Goal: Transaction & Acquisition: Download file/media

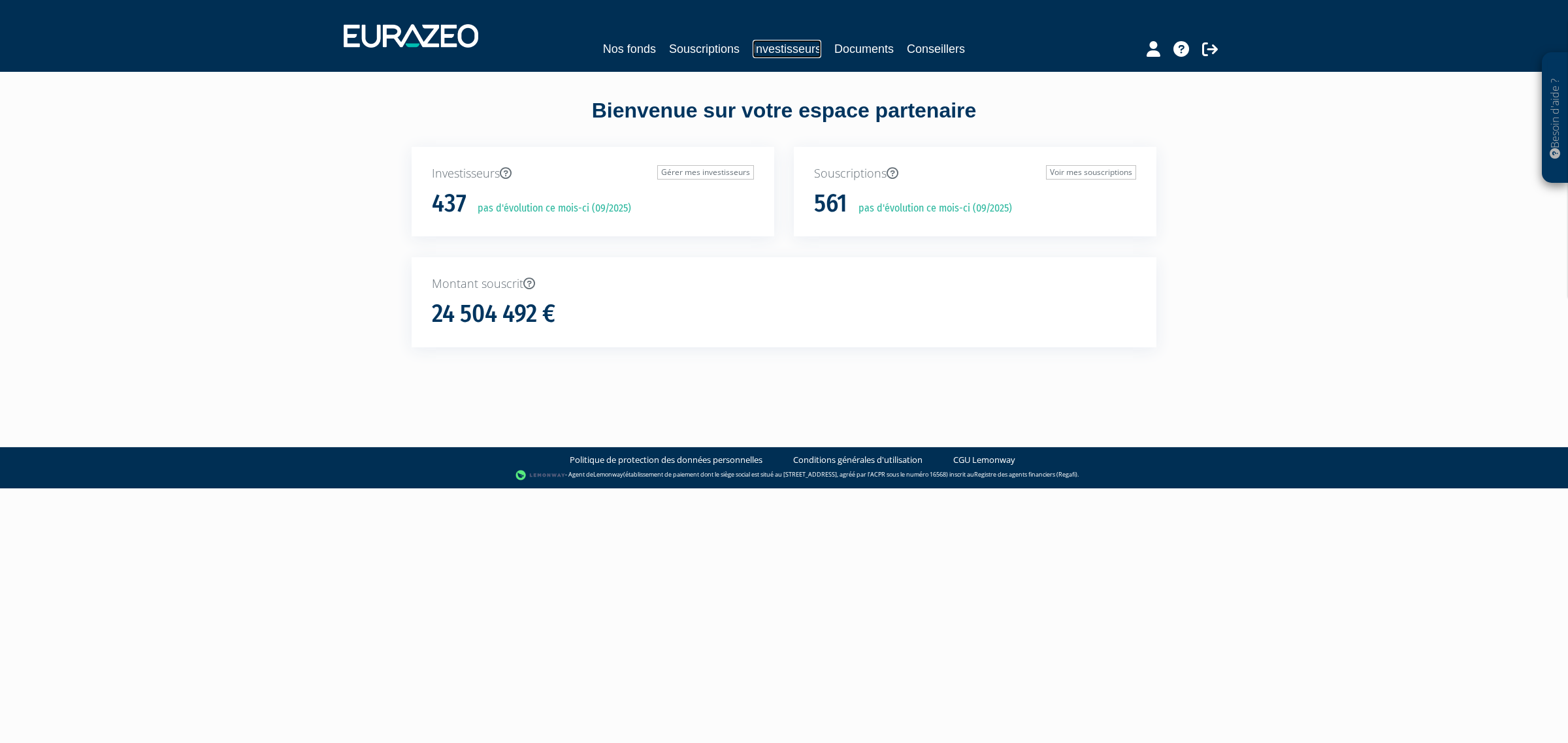
click at [800, 41] on link "Investisseurs" at bounding box center [787, 49] width 69 height 19
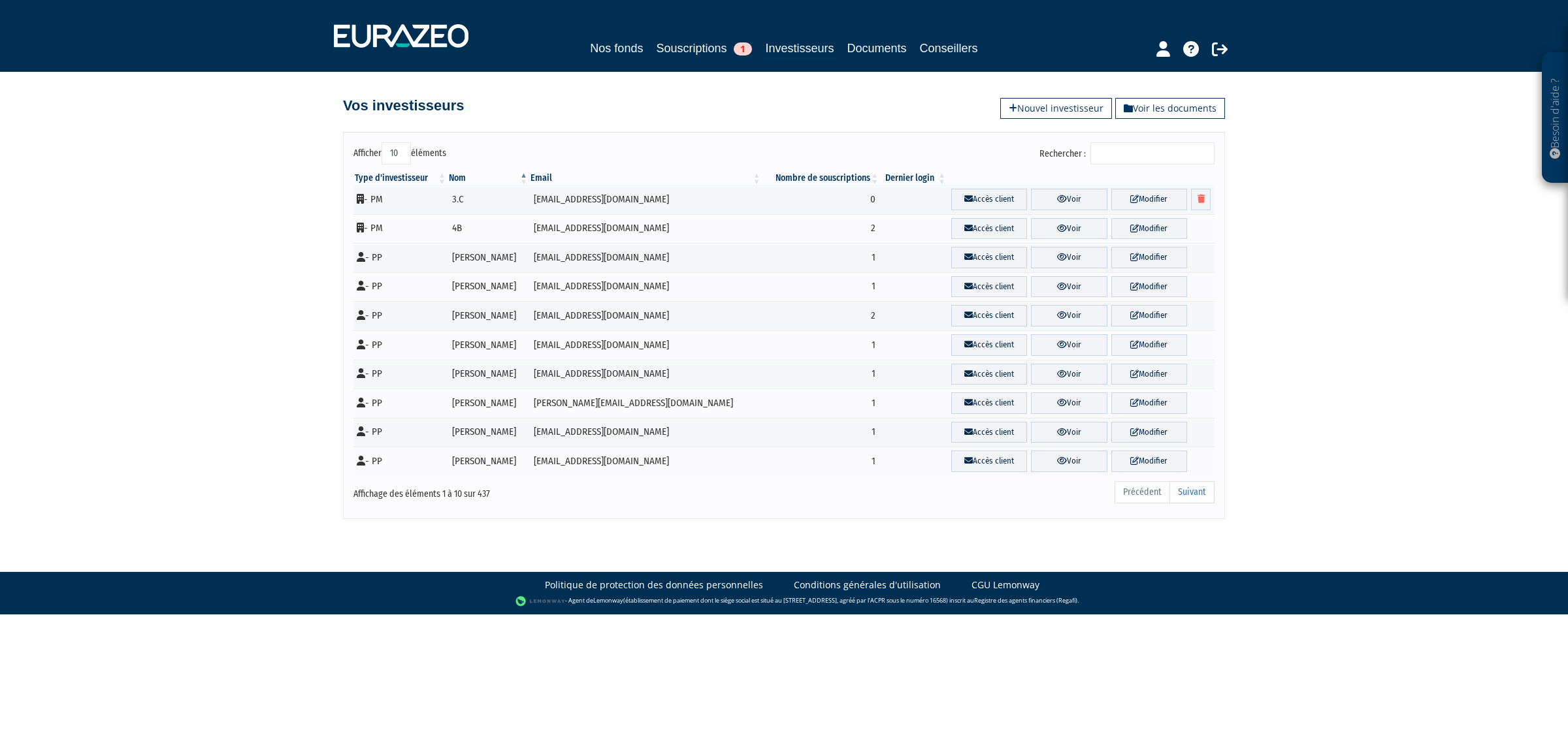
click at [1133, 152] on input "Rechercher :" at bounding box center [1152, 153] width 124 height 22
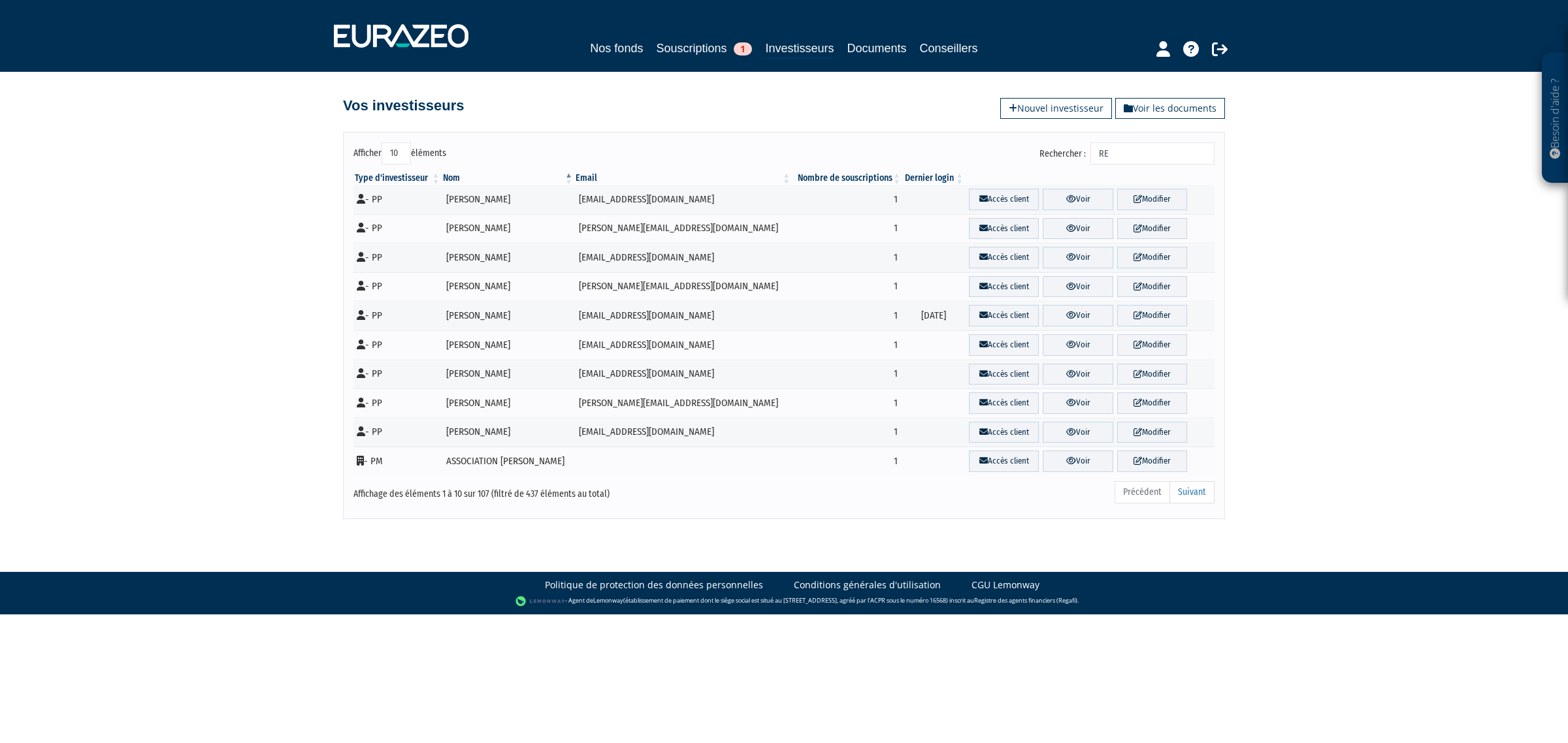
type input "R"
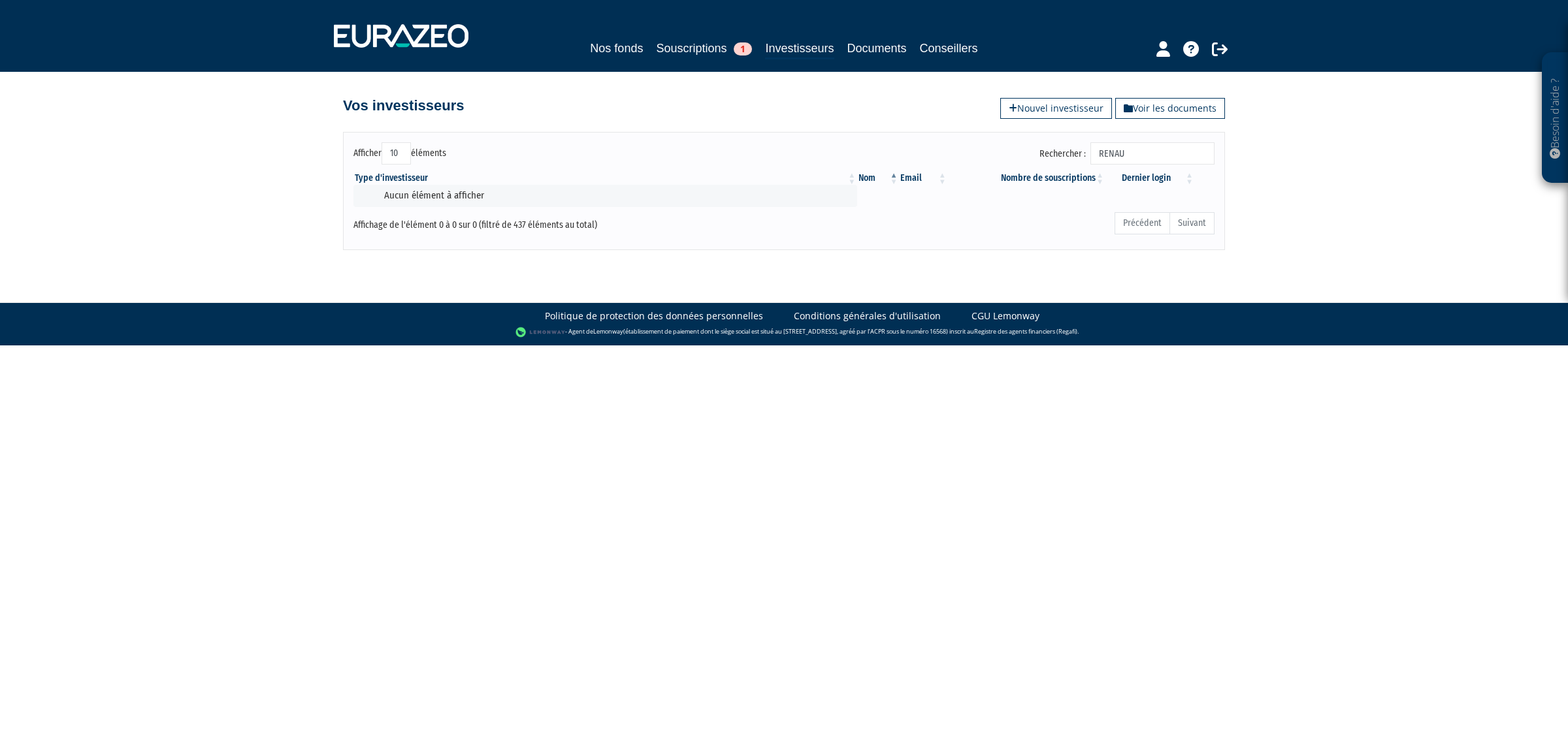
type input "RENAU"
click at [976, 275] on body "Besoin d'aide ? × J'ai besoin d'aide Si vous avez une question à propos du fonc…" at bounding box center [784, 172] width 1568 height 345
click at [636, 47] on link "Nos fonds" at bounding box center [616, 48] width 53 height 19
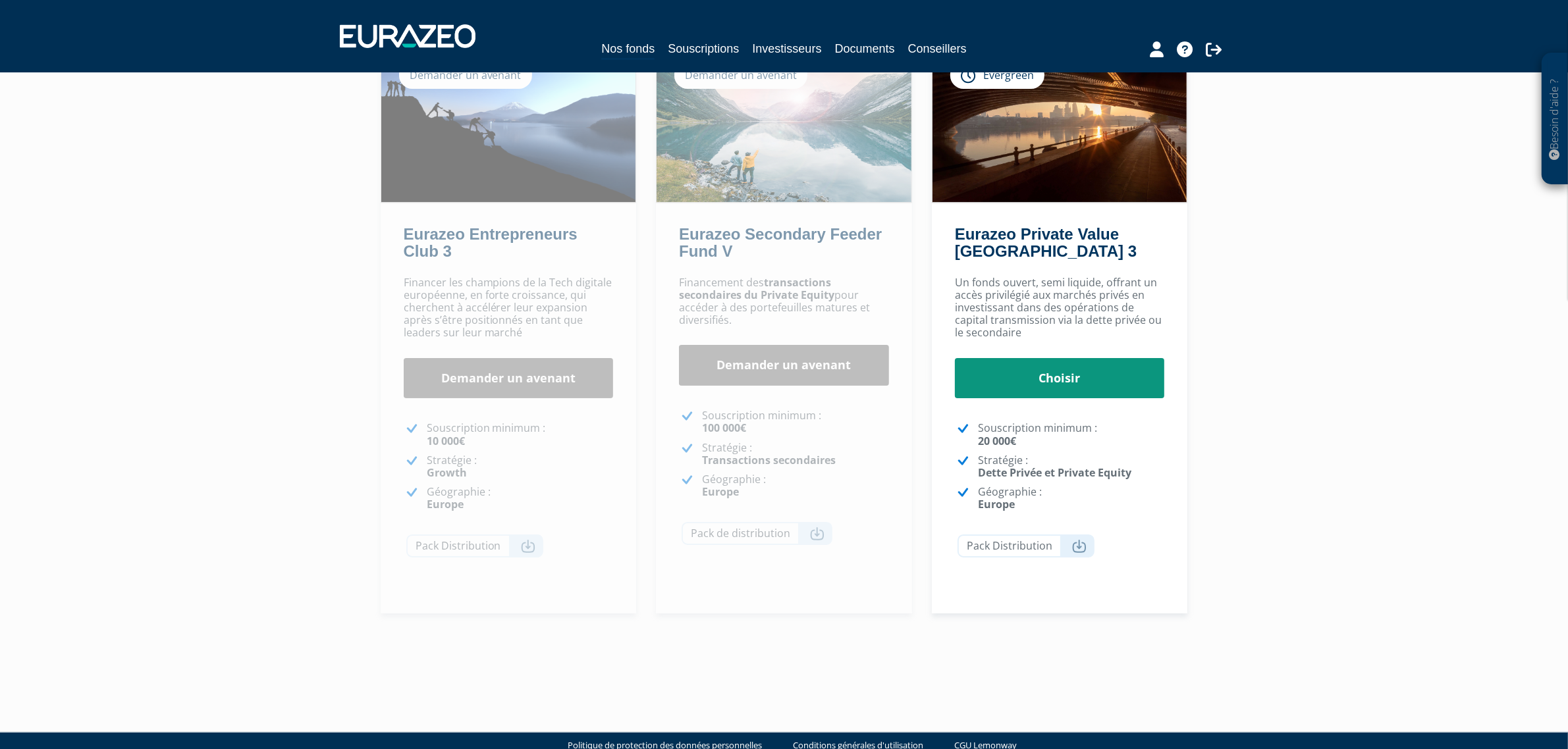
scroll to position [129, 0]
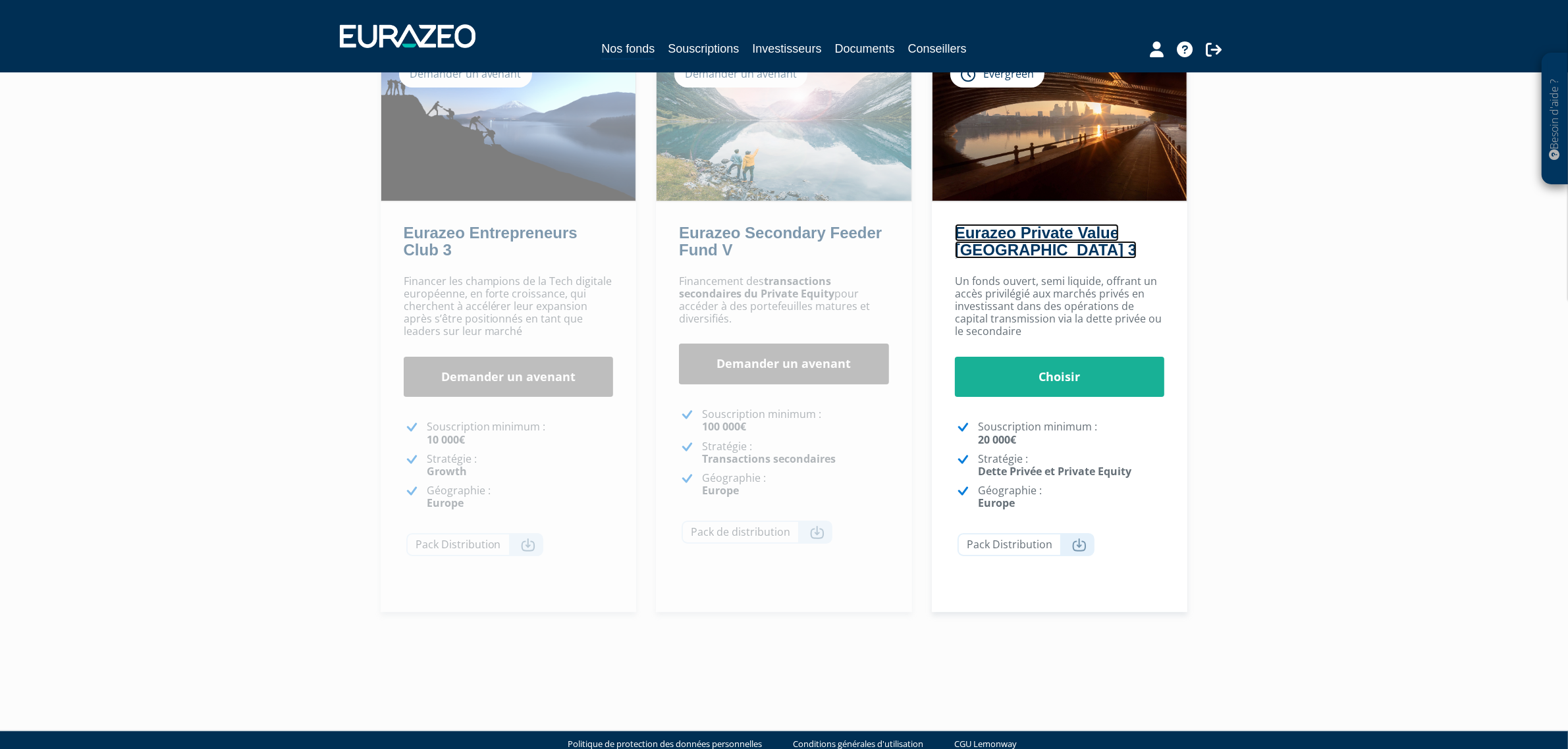
click at [1029, 225] on link "Eurazeo Private Value [GEOGRAPHIC_DATA] 3" at bounding box center [1046, 241] width 182 height 35
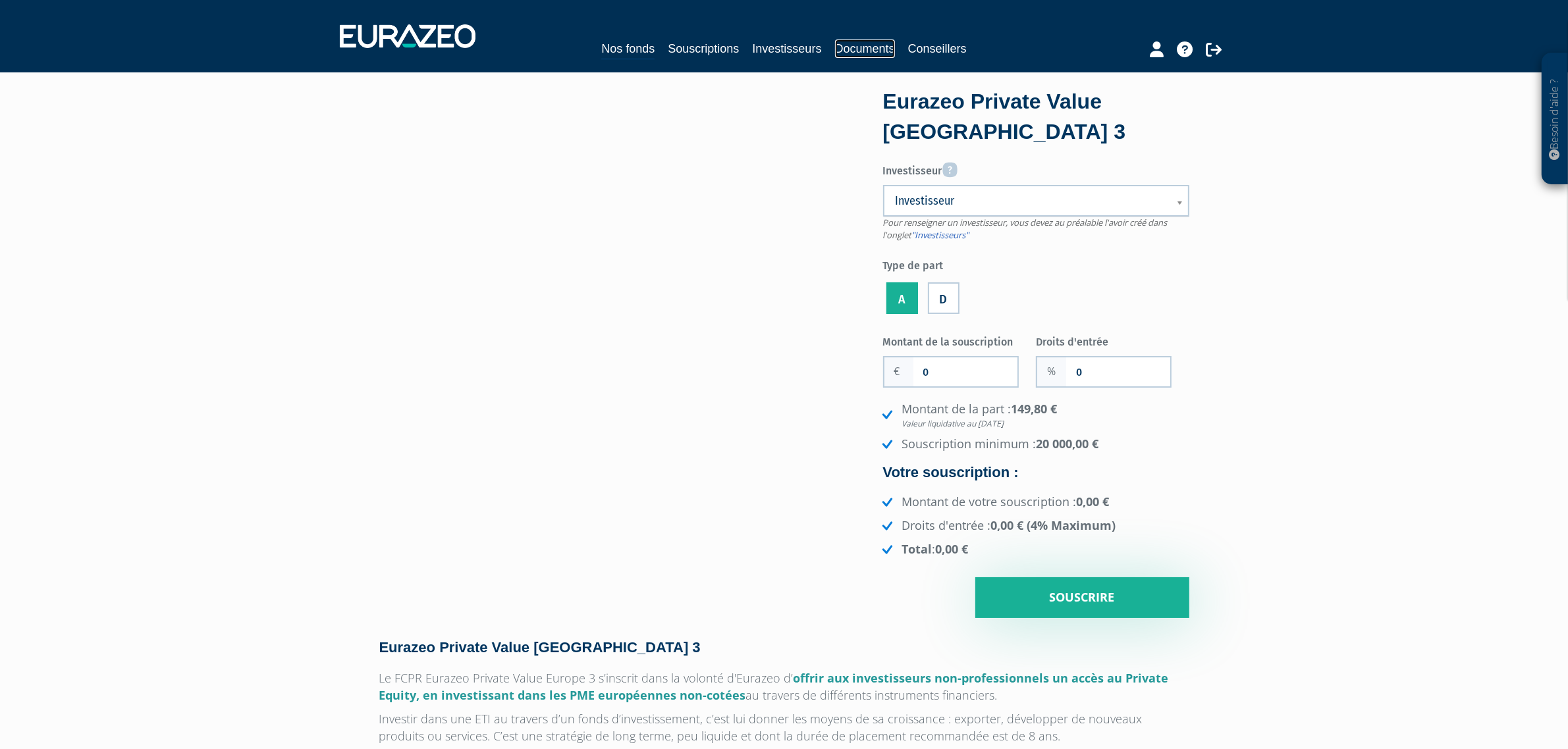
click at [844, 48] on link "Documents" at bounding box center [865, 48] width 60 height 19
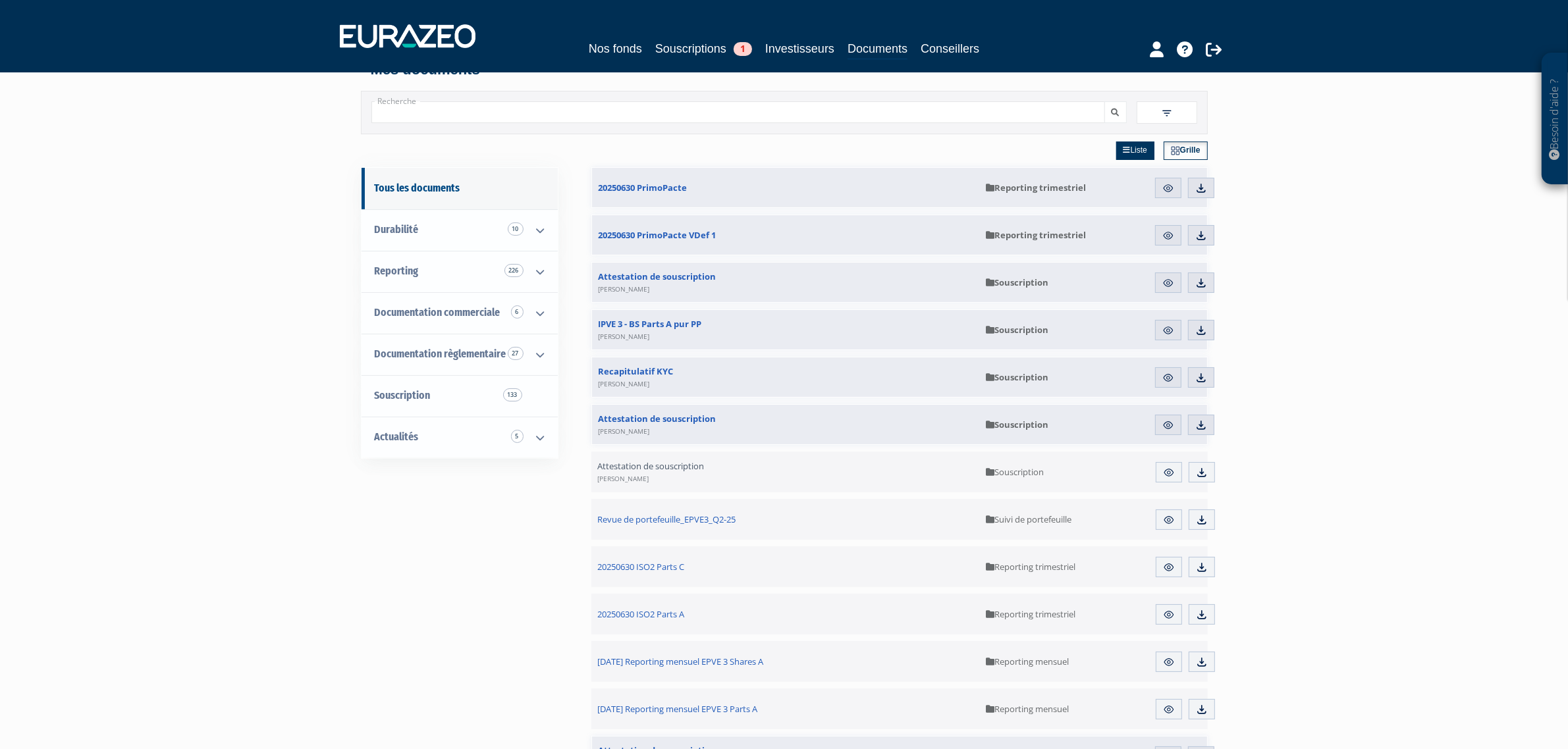
scroll to position [24, 0]
click at [531, 442] on icon at bounding box center [540, 436] width 34 height 41
click at [423, 478] on span "Replay 3" at bounding box center [417, 477] width 30 height 12
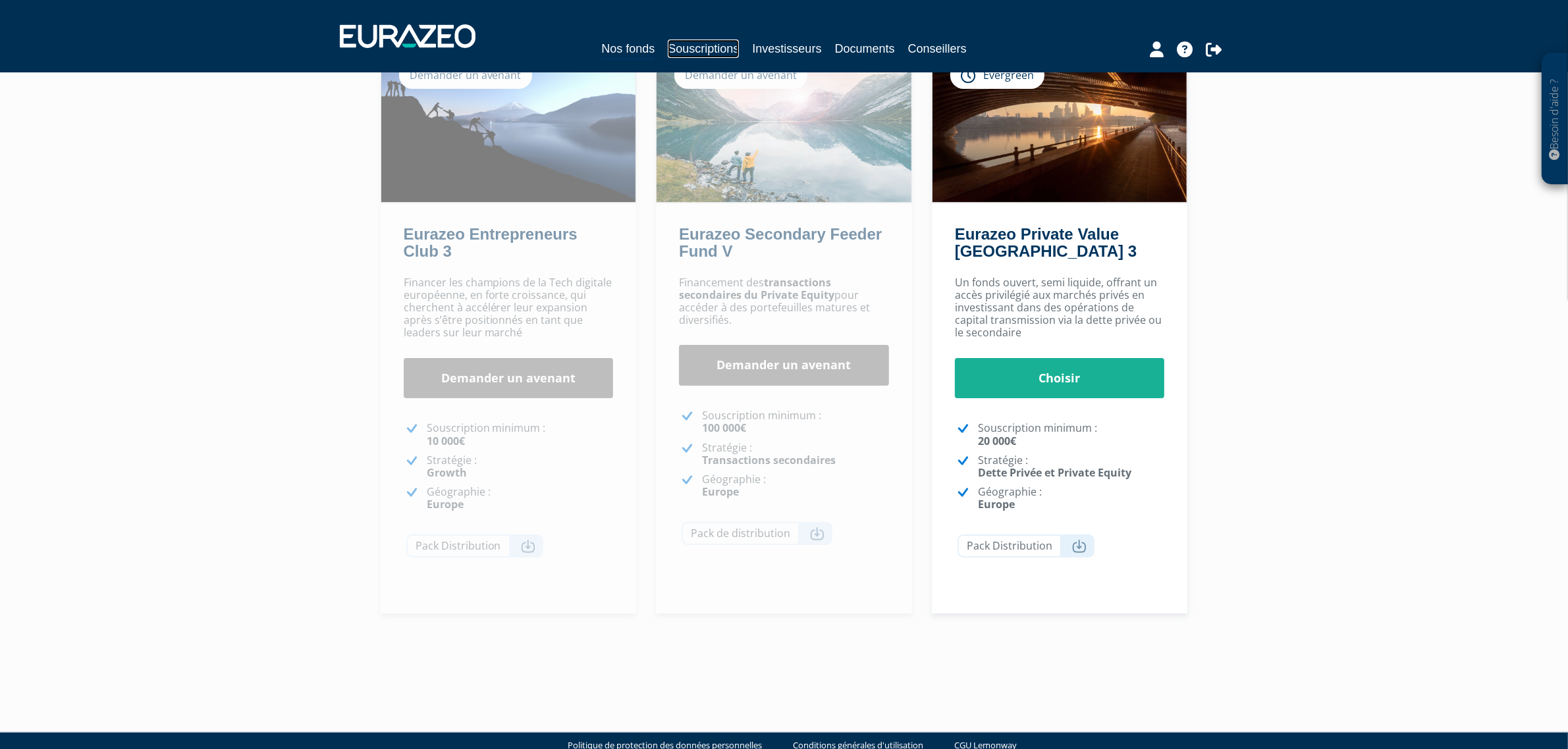
click at [693, 44] on link "Souscriptions" at bounding box center [703, 48] width 71 height 19
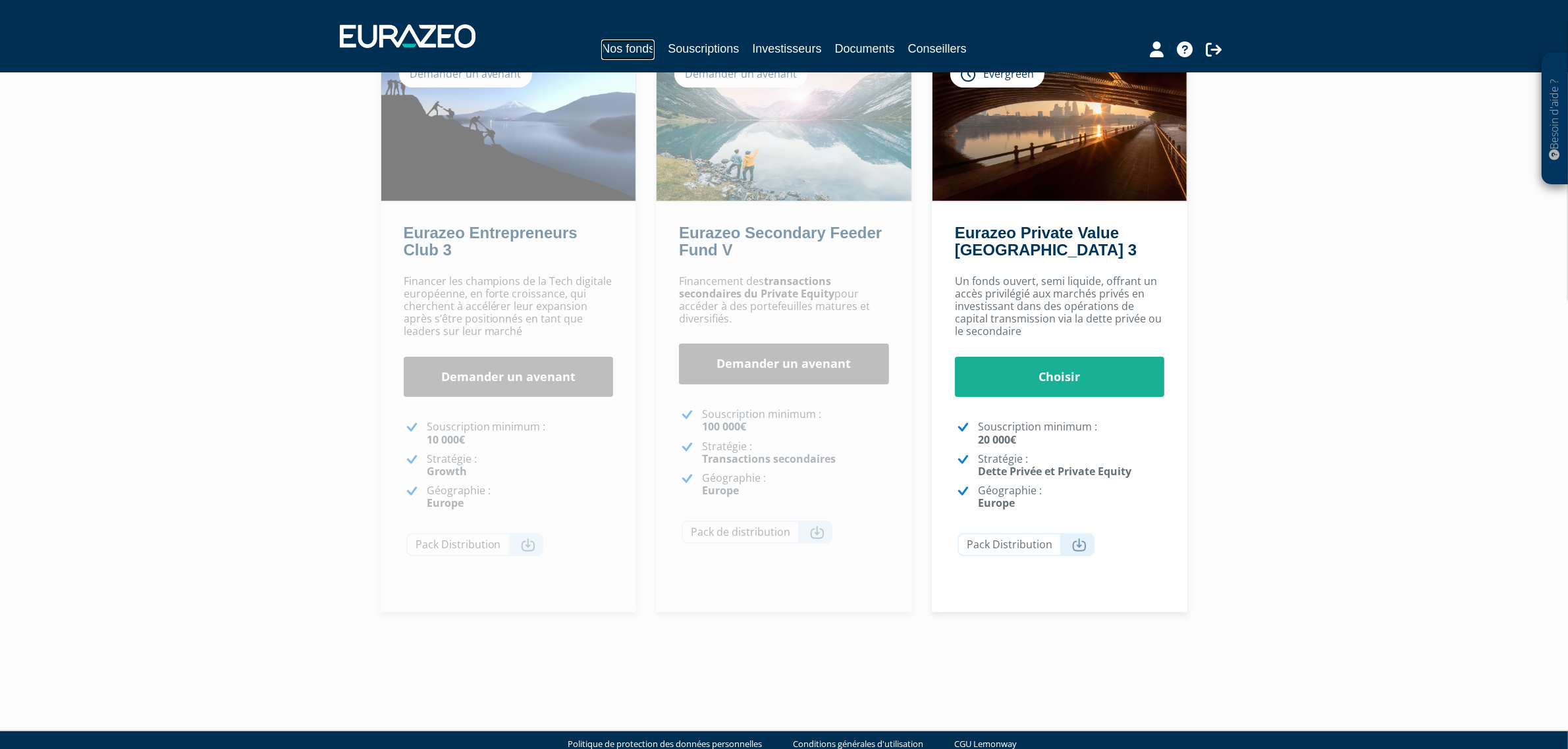
click at [629, 50] on link "Nos fonds" at bounding box center [628, 50] width 53 height 21
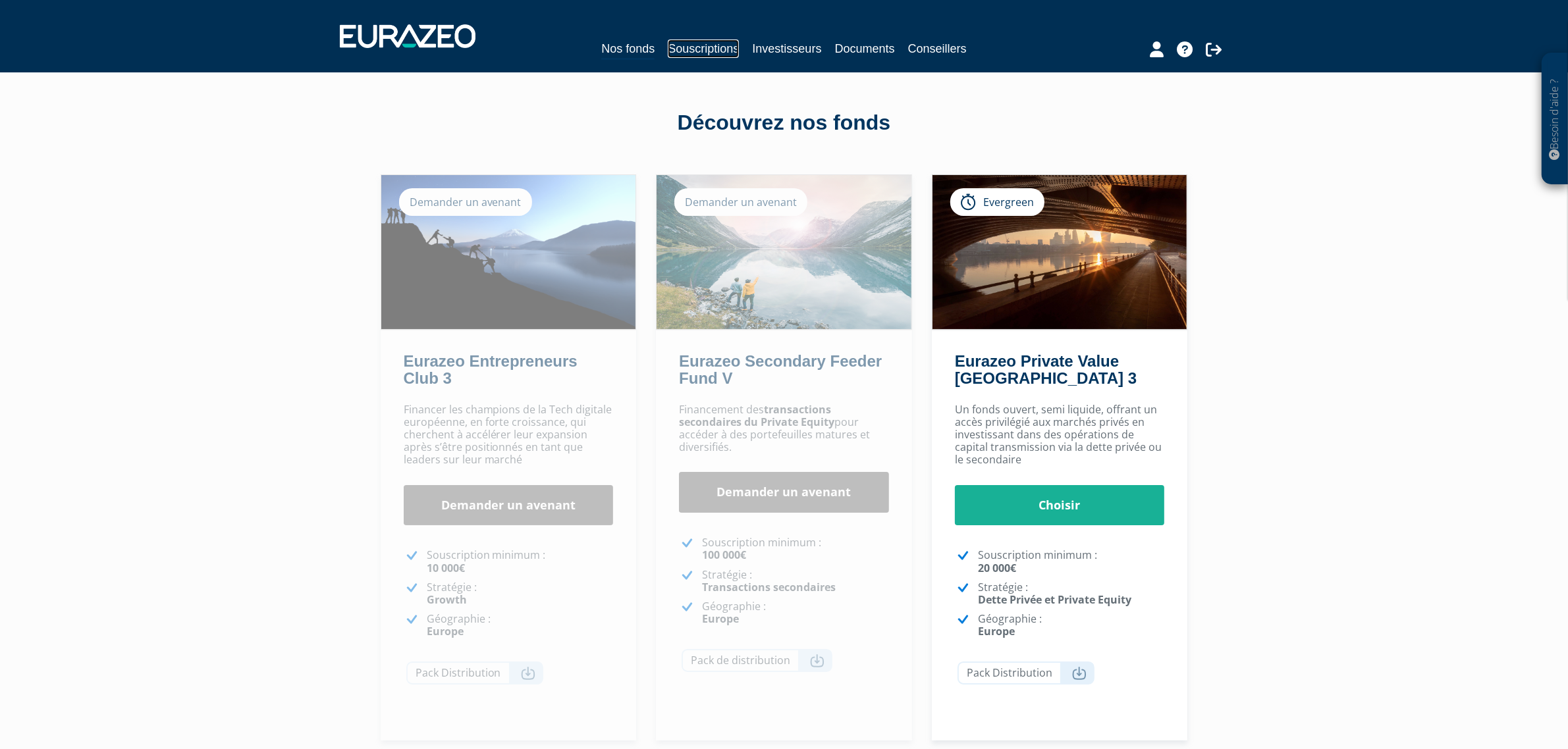
click at [698, 39] on link "Souscriptions" at bounding box center [703, 48] width 71 height 19
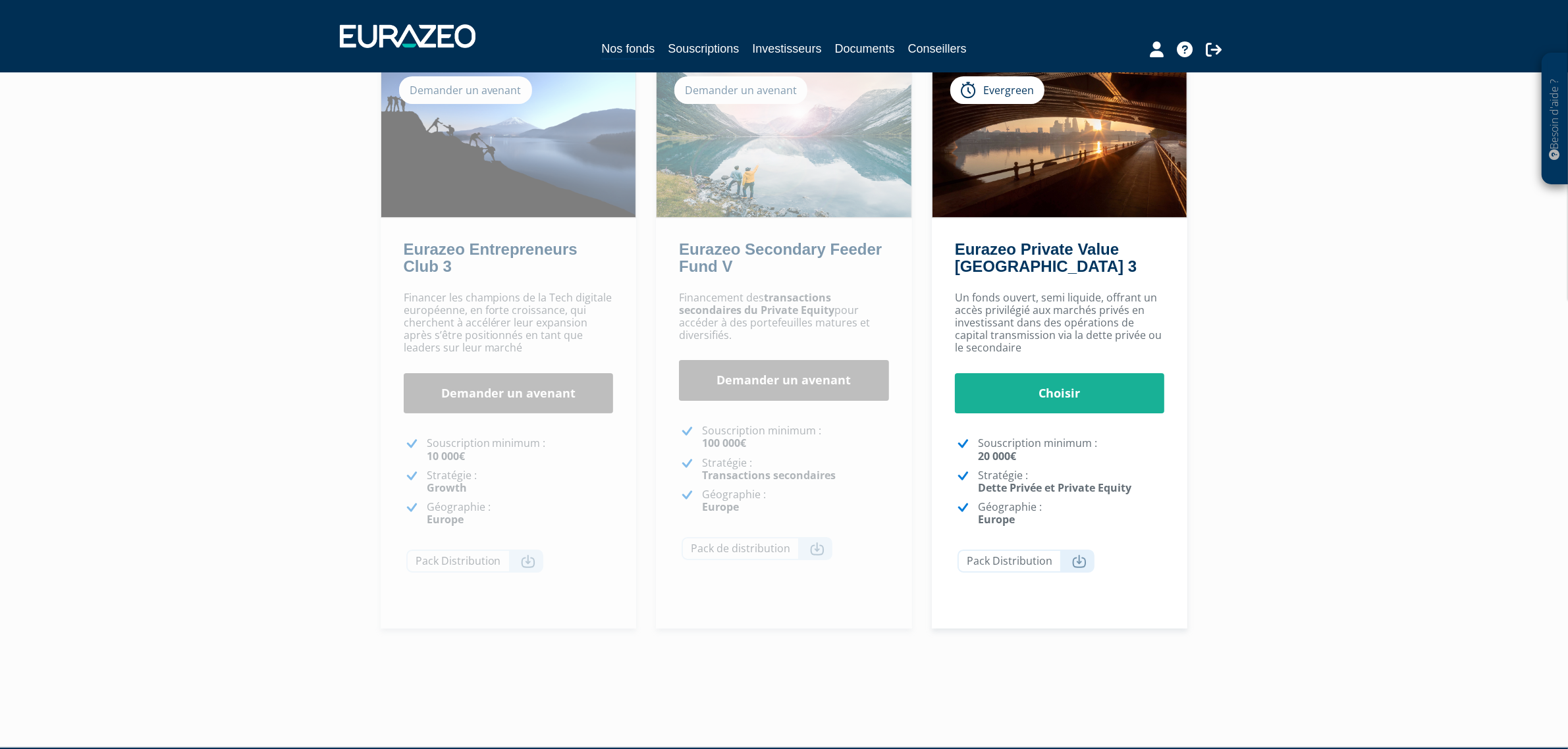
scroll to position [113, 0]
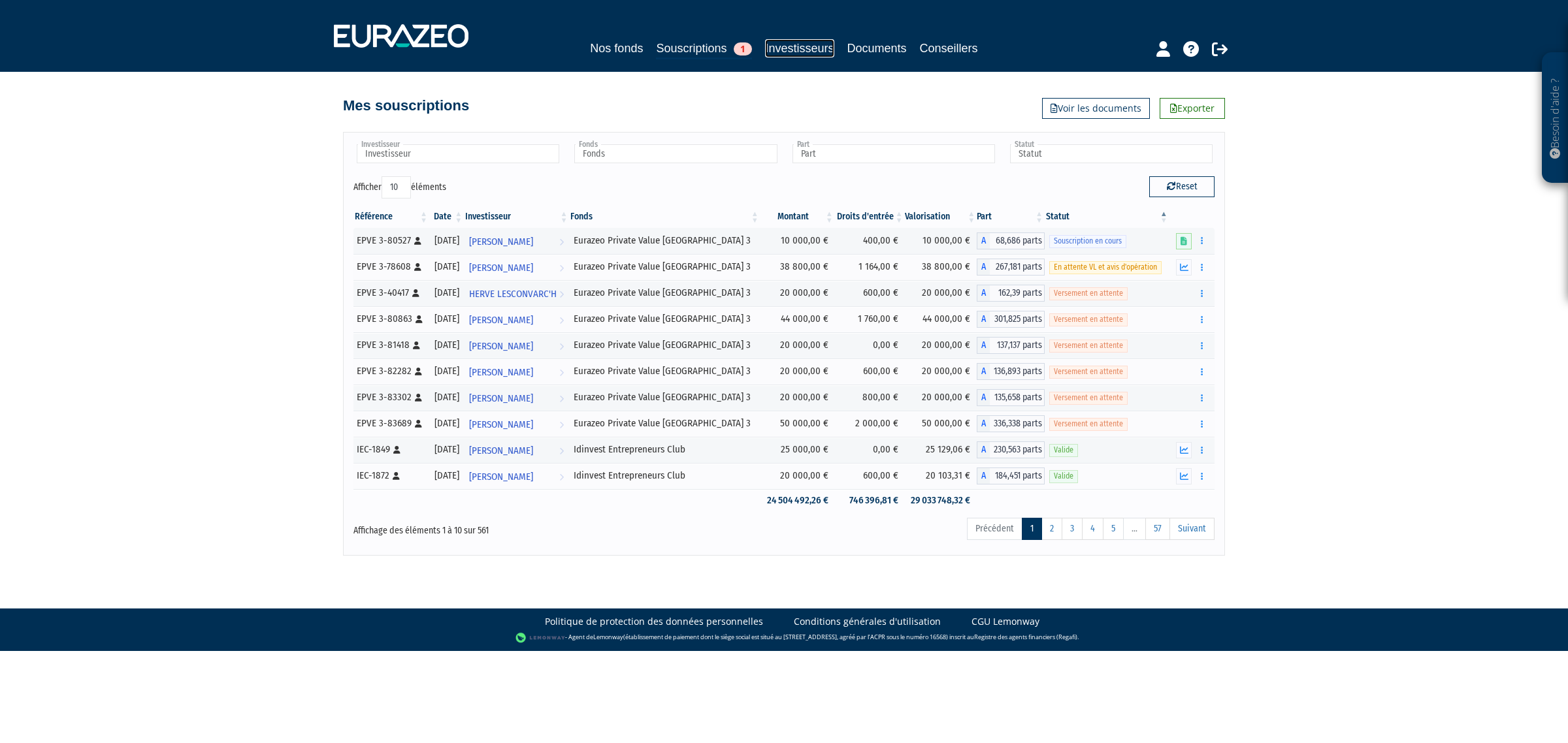
click at [818, 50] on link "Investisseurs" at bounding box center [799, 48] width 69 height 19
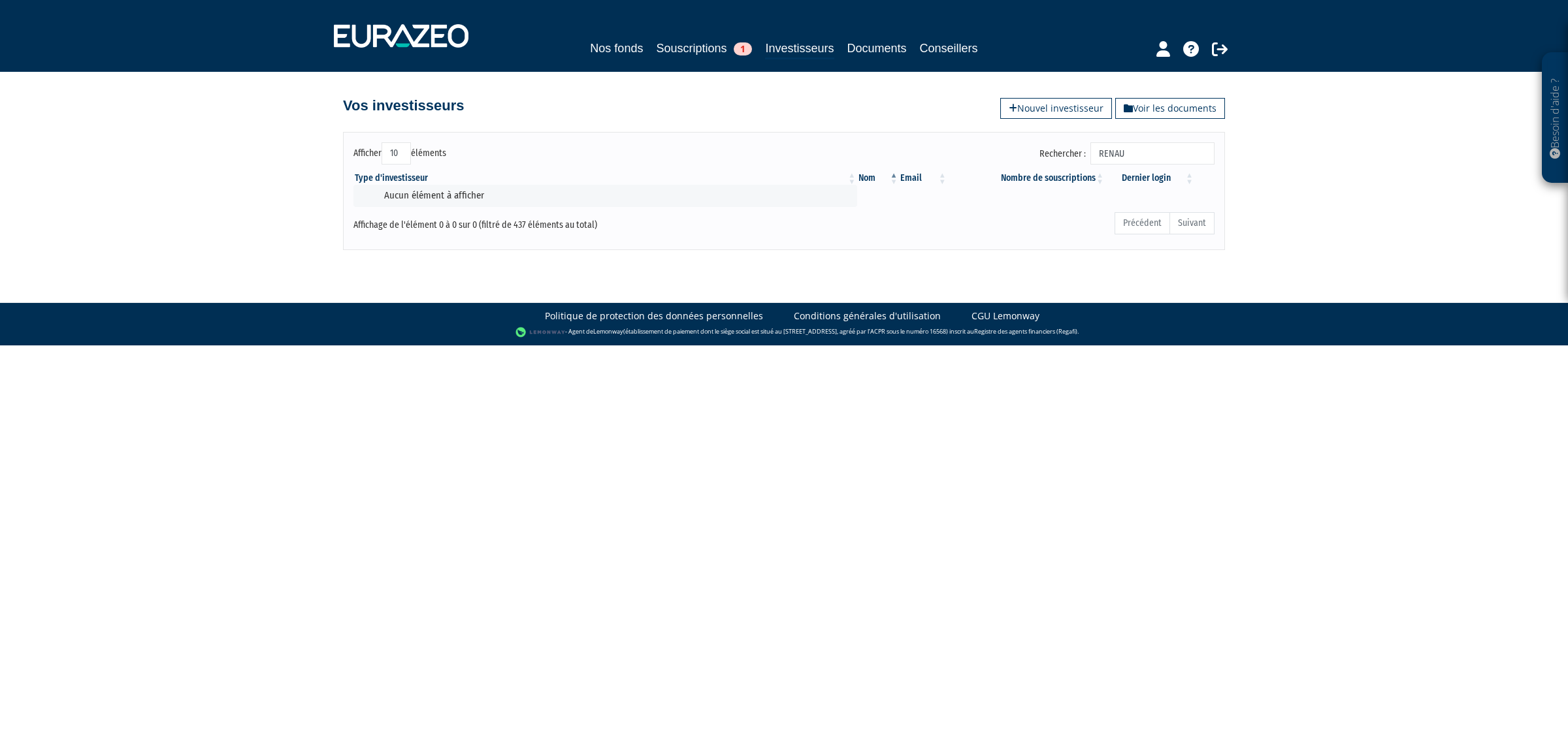
click at [1131, 152] on input "RENAU" at bounding box center [1152, 153] width 124 height 22
click at [1156, 149] on input "RENAU" at bounding box center [1152, 153] width 124 height 22
click at [1168, 103] on link "Voir les documents" at bounding box center [1170, 108] width 110 height 21
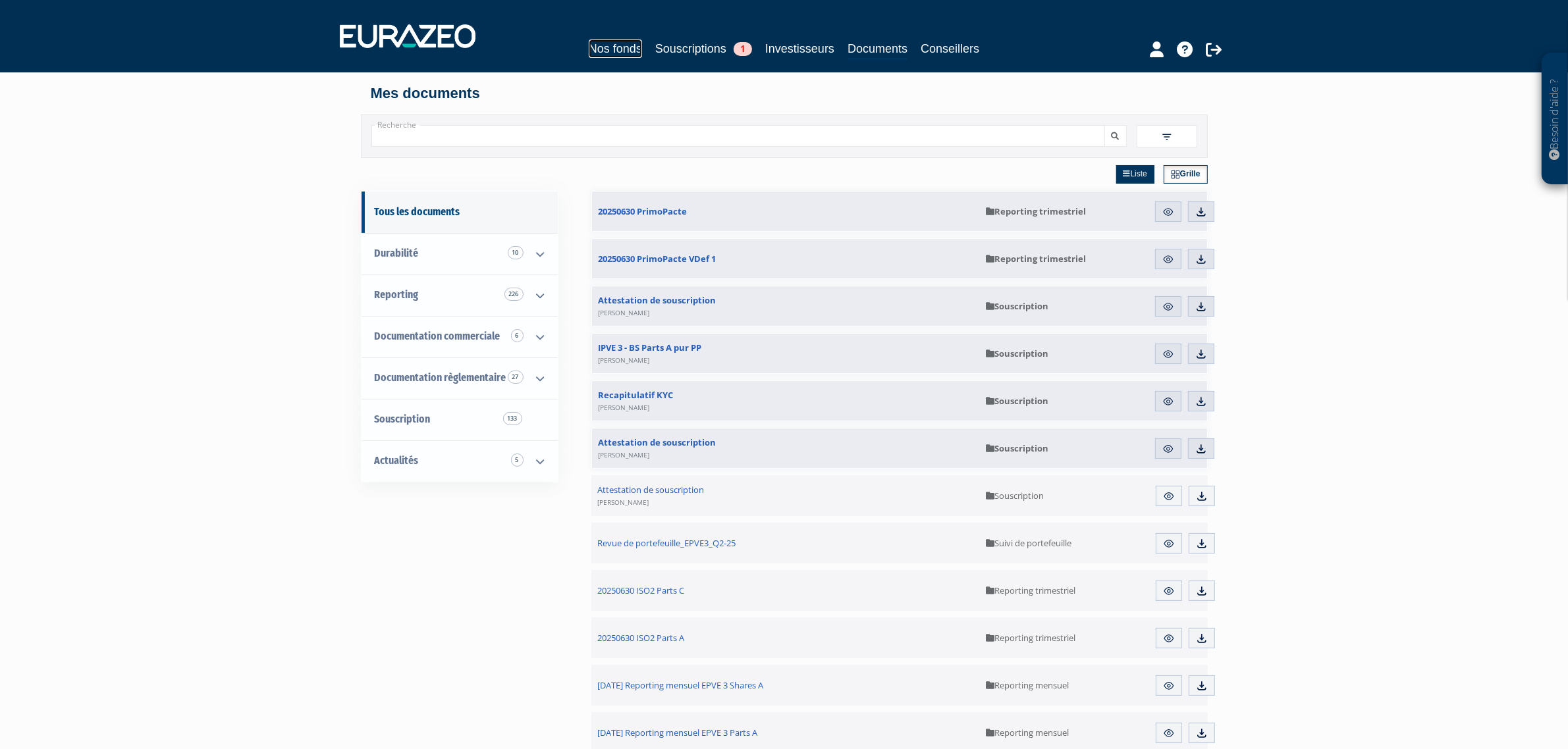
click at [596, 53] on link "Nos fonds" at bounding box center [615, 48] width 53 height 19
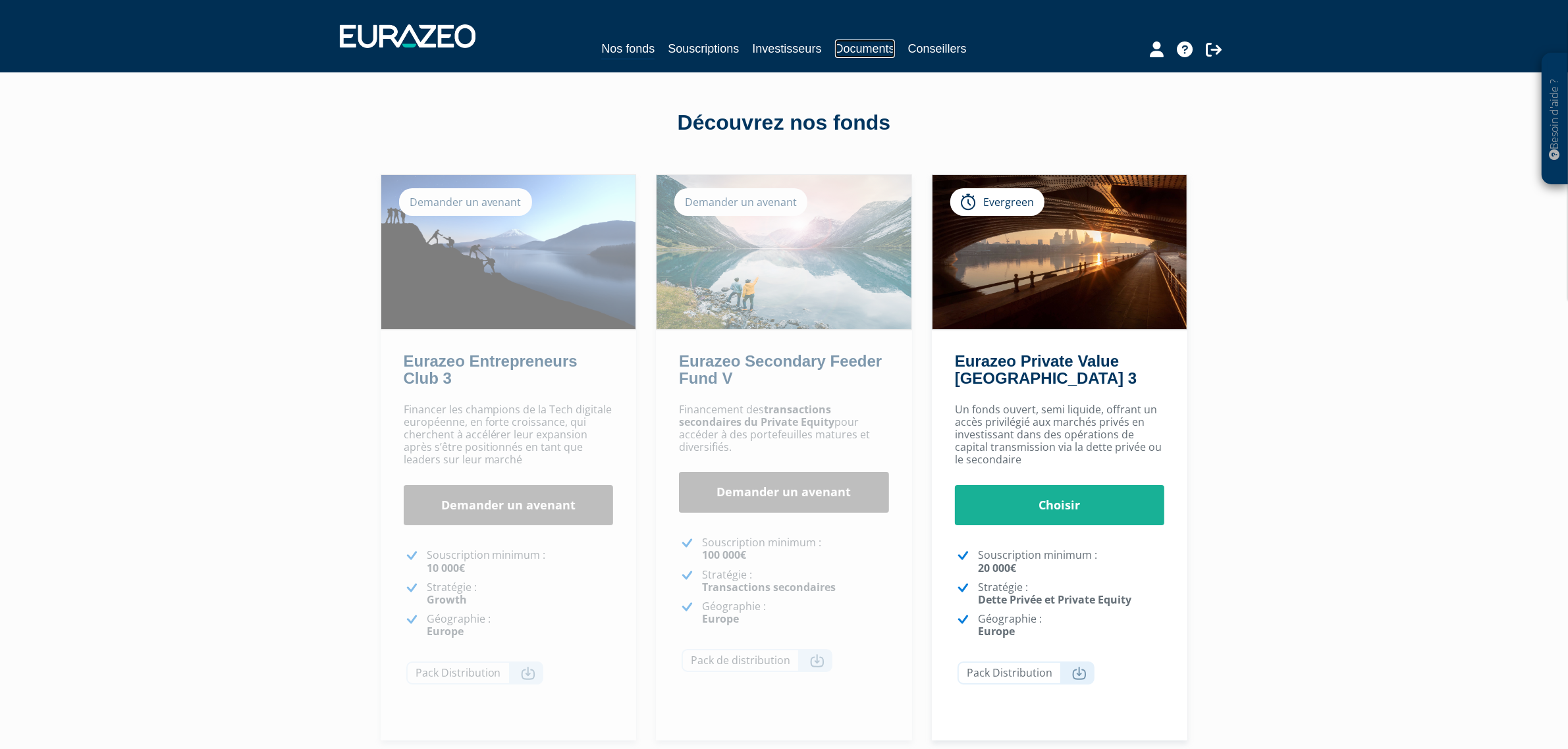
click at [846, 53] on link "Documents" at bounding box center [865, 48] width 60 height 19
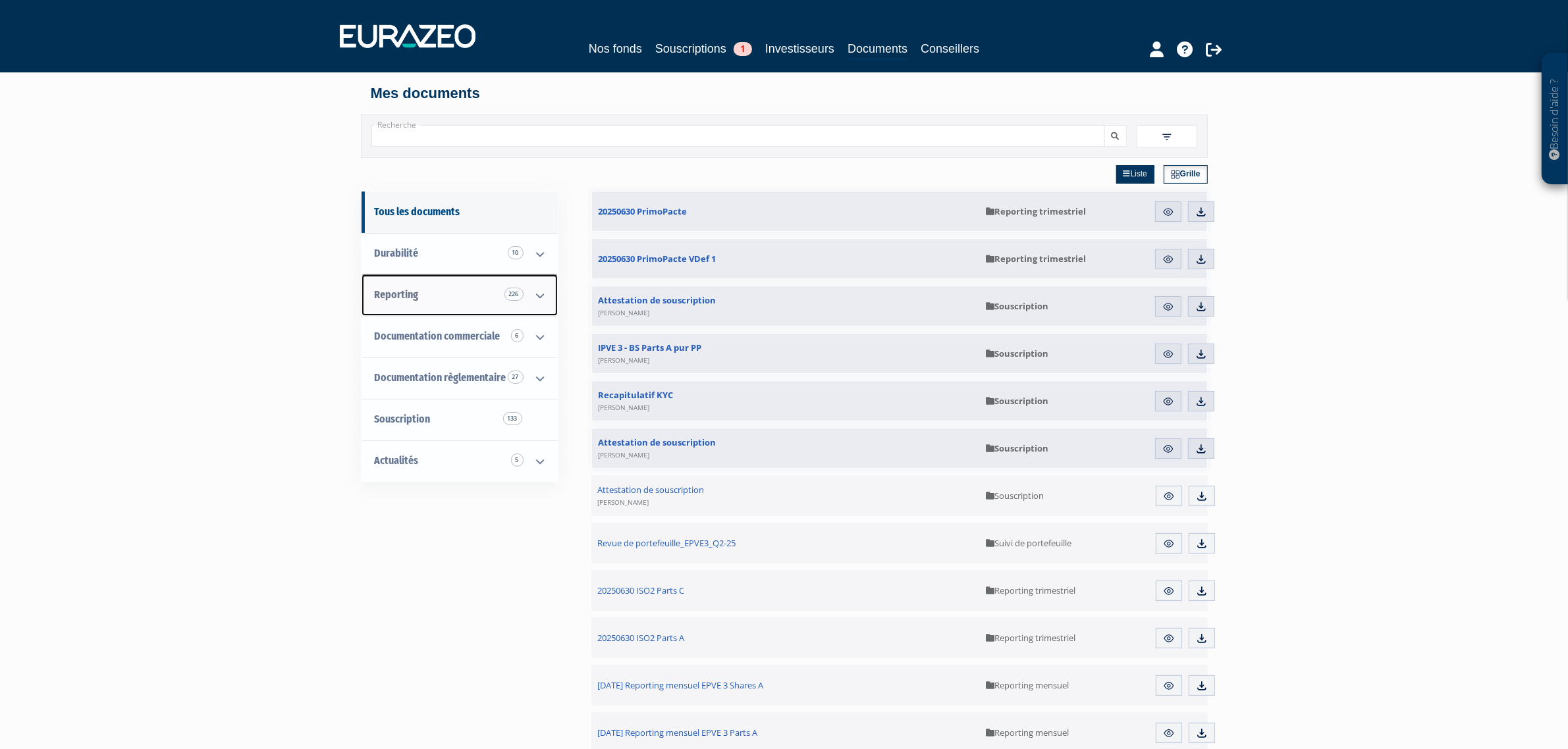
click at [540, 297] on icon at bounding box center [540, 295] width 34 height 41
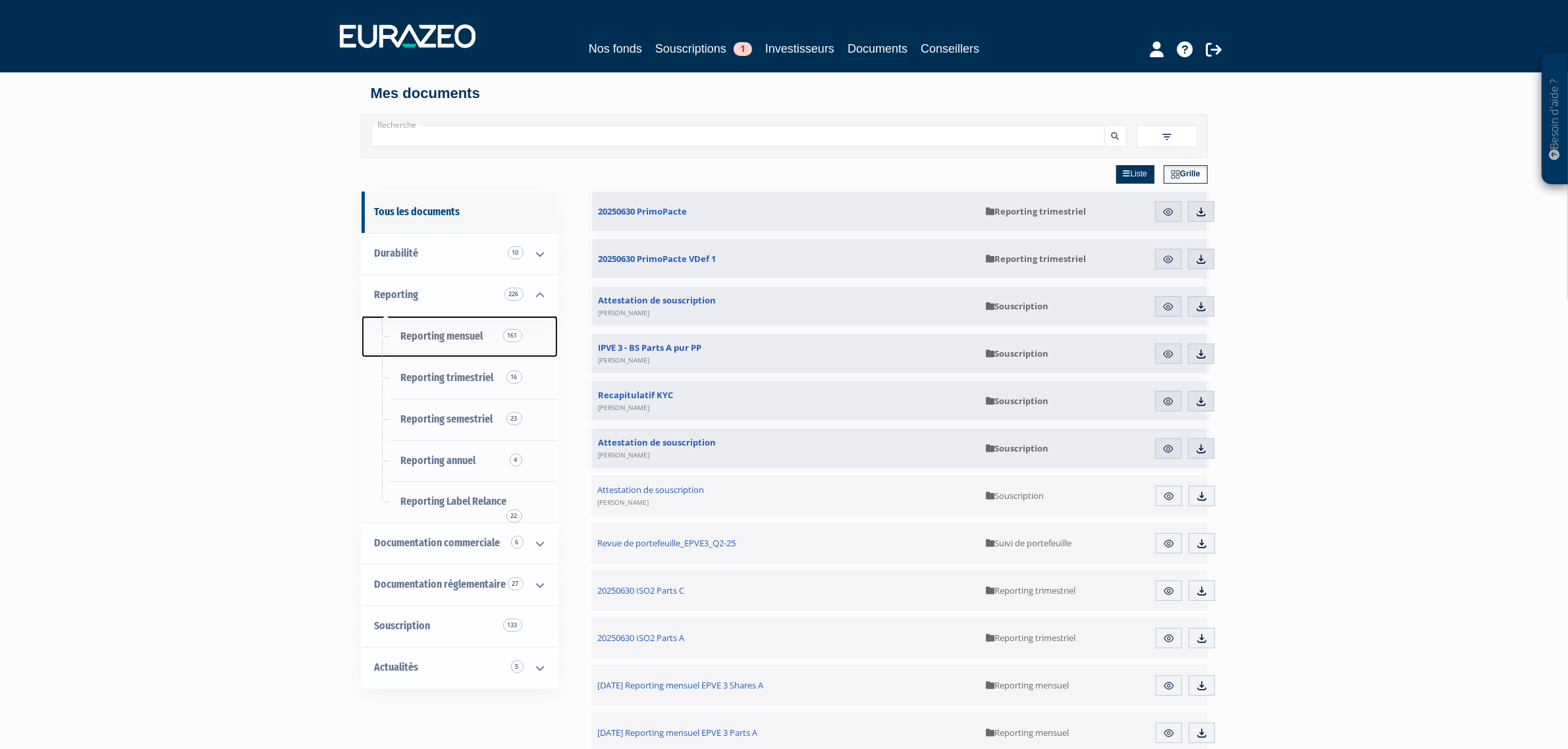
click at [468, 334] on span "Reporting mensuel 161" at bounding box center [442, 336] width 82 height 12
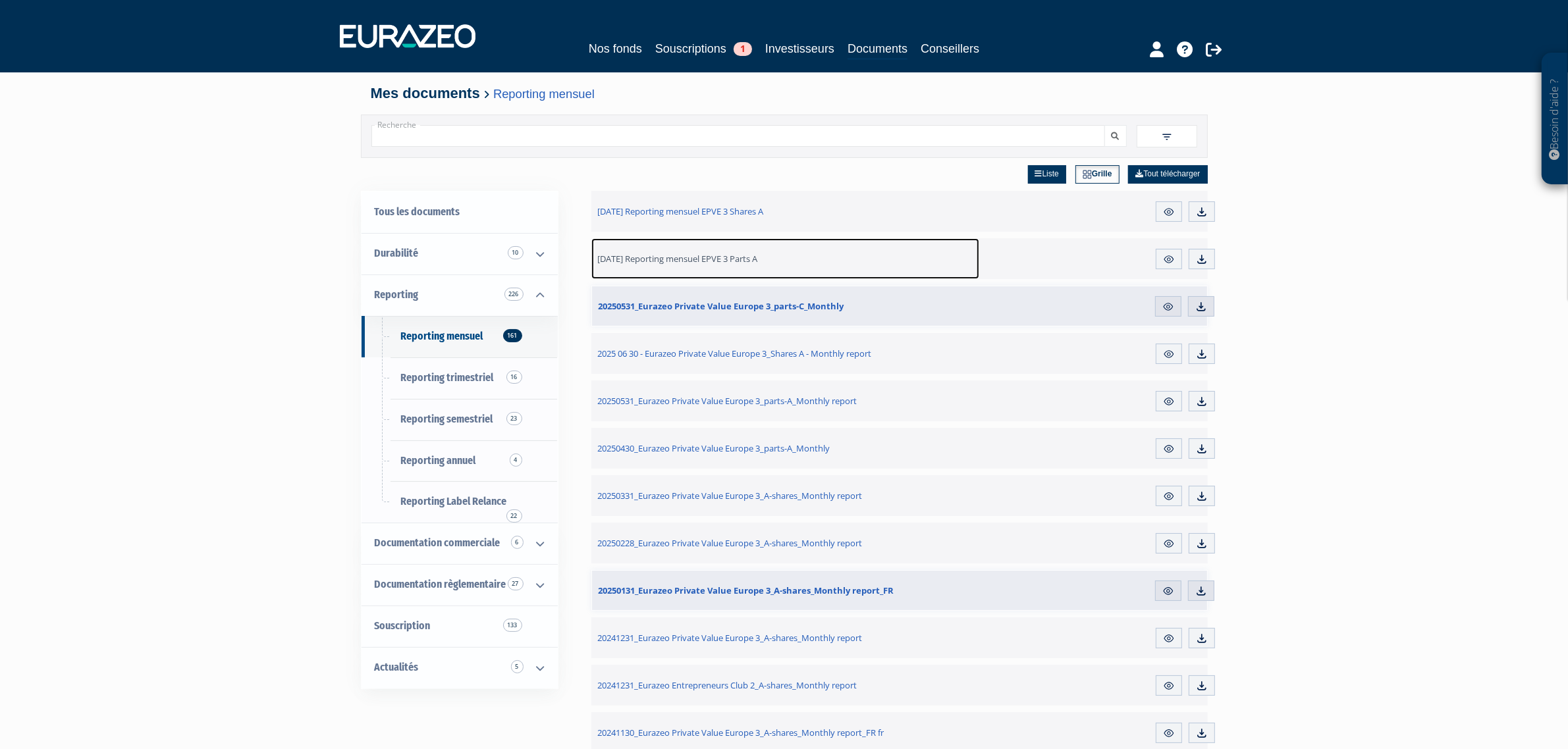
click at [692, 255] on span "[DATE] Reporting mensuel EPVE 3 Parts A" at bounding box center [677, 258] width 160 height 12
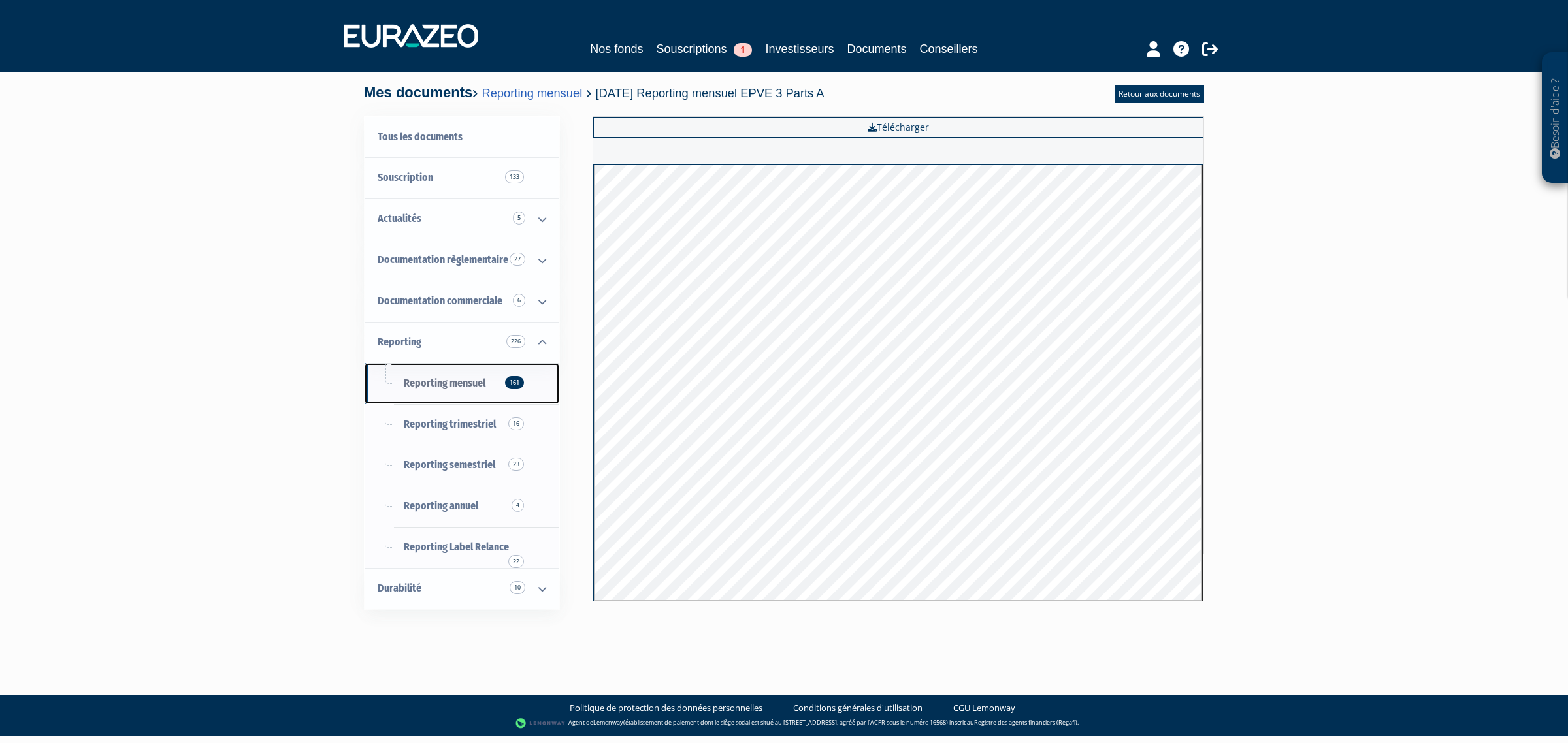
click at [445, 382] on span "Reporting mensuel 161" at bounding box center [444, 383] width 82 height 12
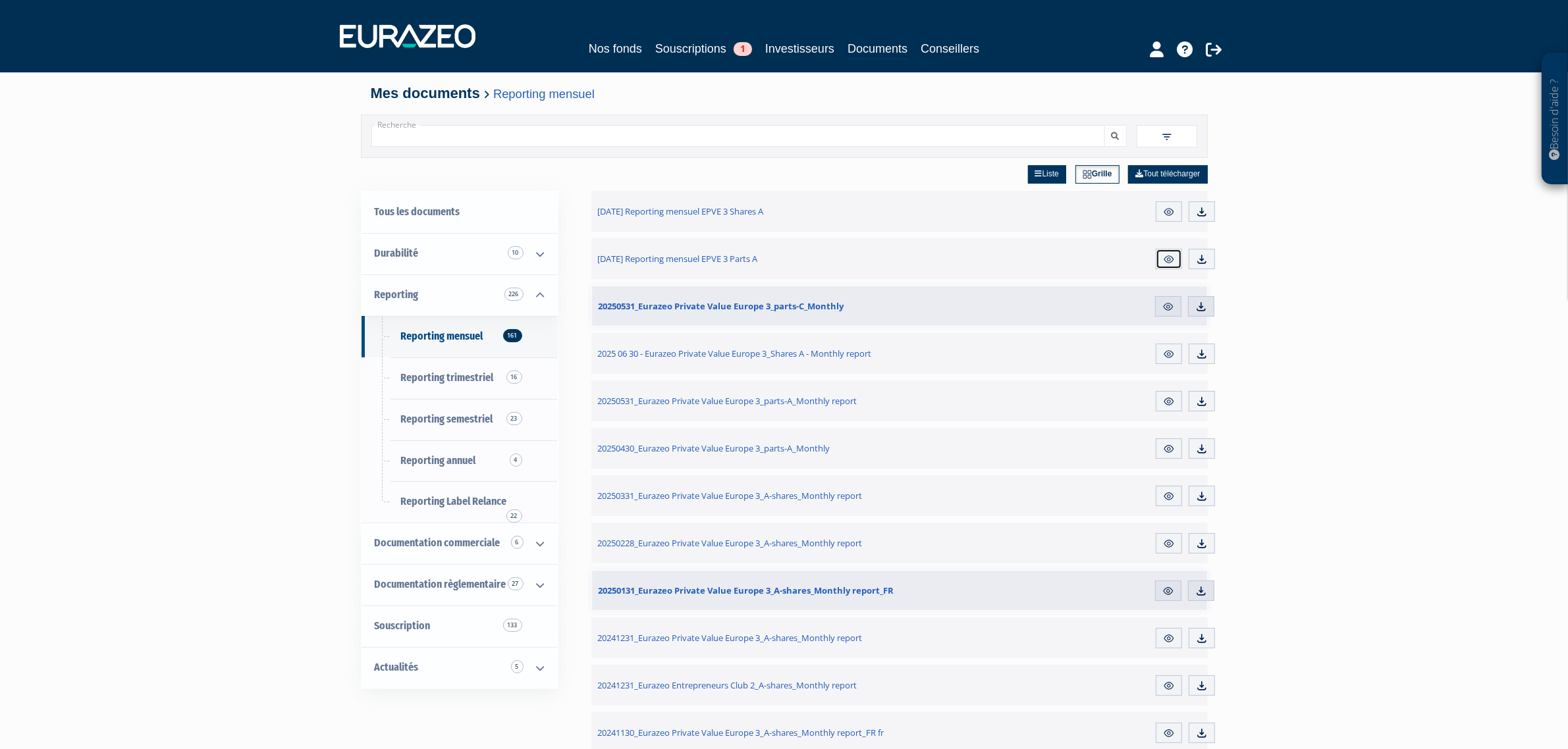
click at [1171, 257] on img at bounding box center [1169, 259] width 12 height 12
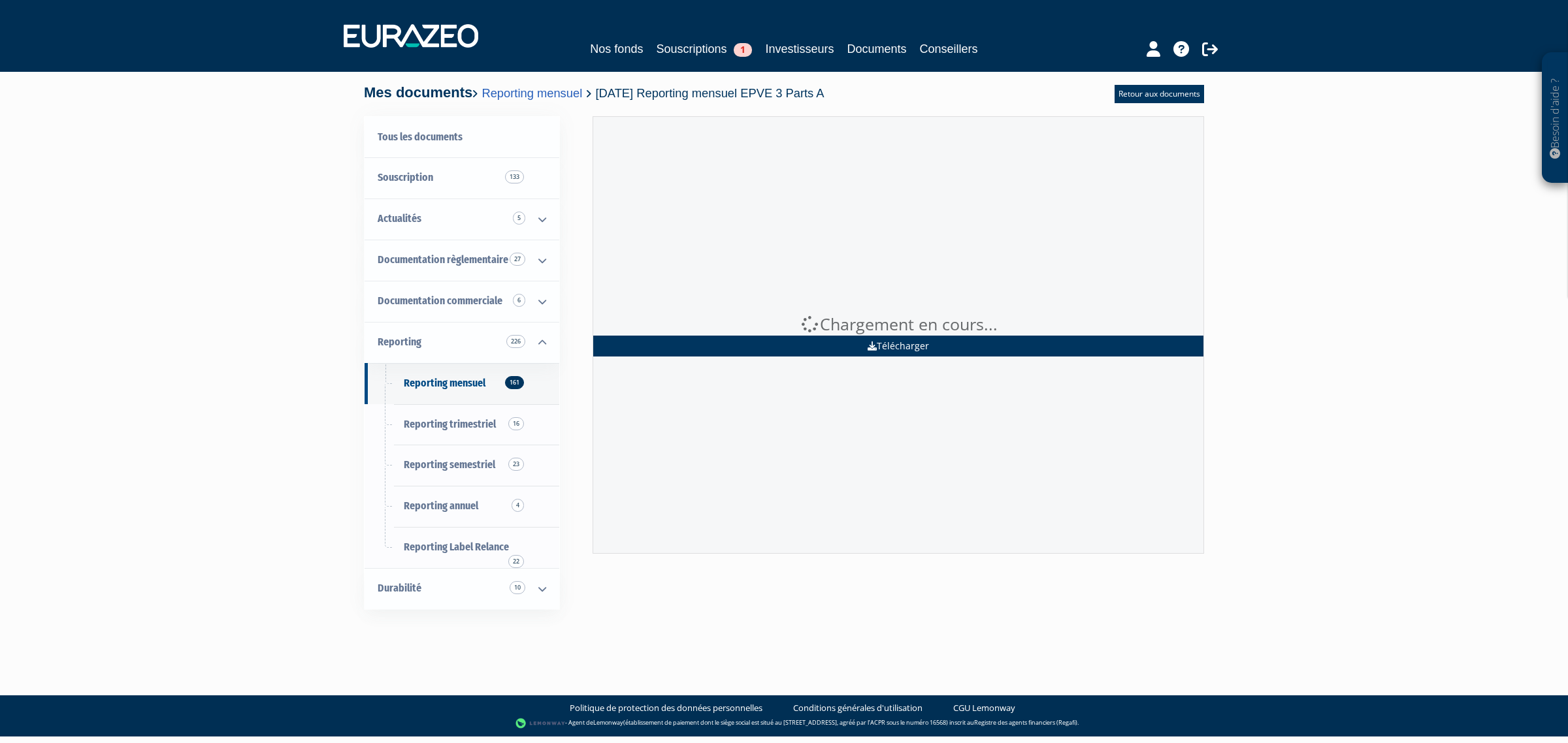
click at [844, 338] on link "Télécharger" at bounding box center [898, 346] width 610 height 21
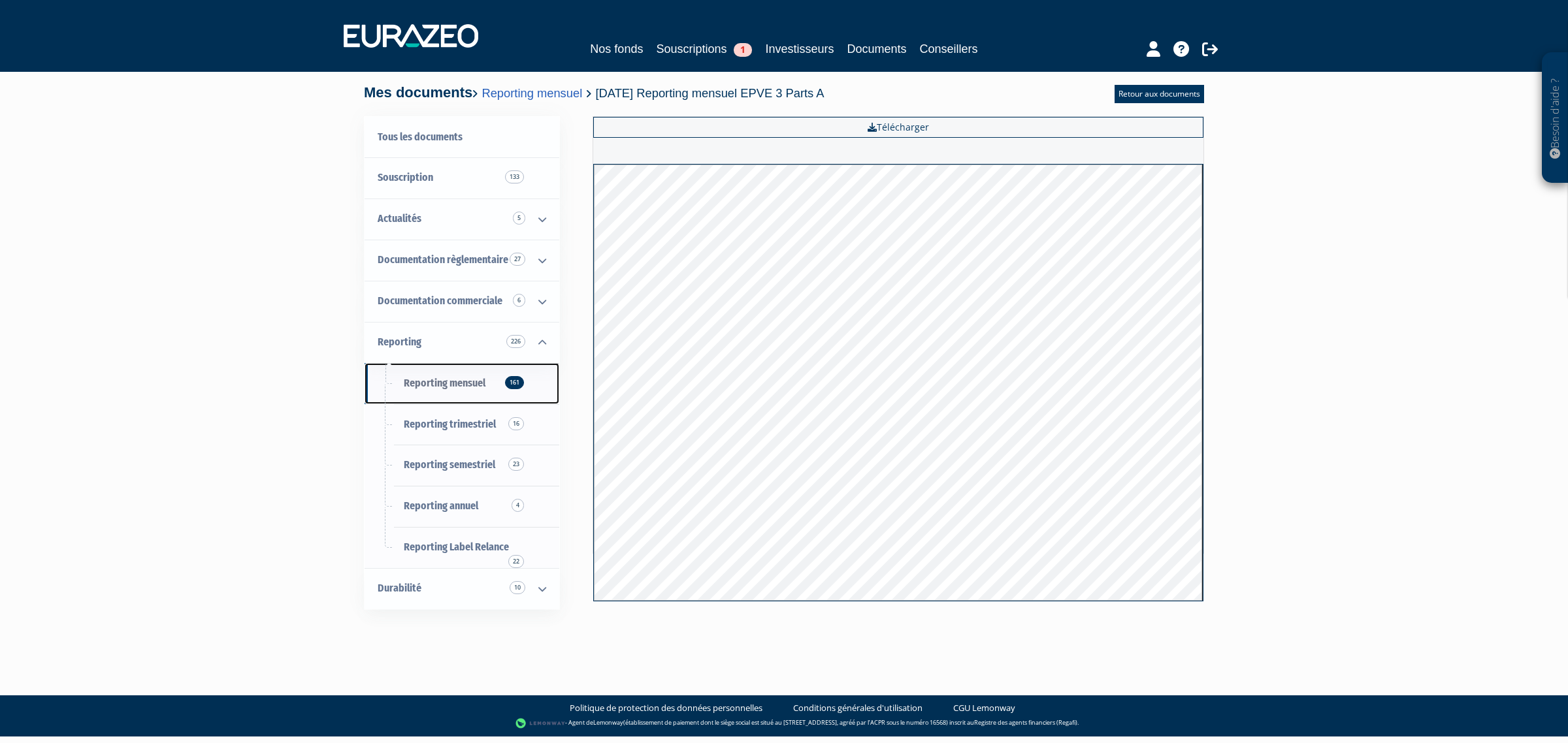
click at [456, 383] on span "Reporting mensuel 161" at bounding box center [444, 383] width 82 height 12
